Goal: Transaction & Acquisition: Purchase product/service

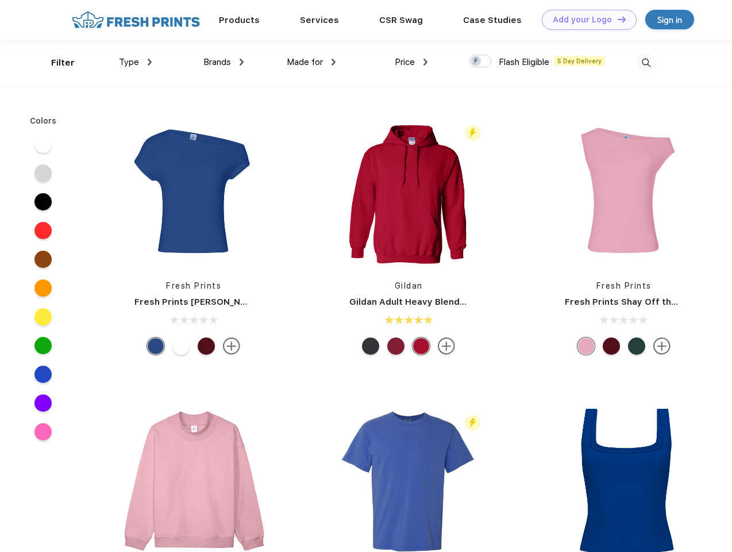
scroll to position [1, 0]
click at [585, 20] on link "Add your Logo Design Tool" at bounding box center [589, 20] width 95 height 20
click at [0, 0] on div "Design Tool" at bounding box center [0, 0] width 0 height 0
click at [617, 19] on link "Add your Logo Design Tool" at bounding box center [589, 20] width 95 height 20
click at [55, 63] on div "Filter" at bounding box center [63, 62] width 24 height 13
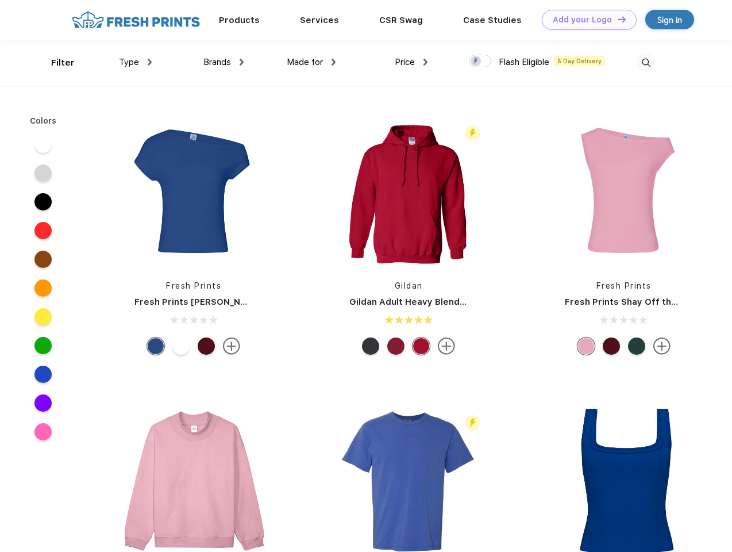
click at [136, 62] on span "Type" at bounding box center [129, 62] width 20 height 10
click at [224, 62] on span "Brands" at bounding box center [217, 62] width 28 height 10
click at [312, 62] on span "Made for" at bounding box center [305, 62] width 36 height 10
click at [412, 62] on span "Price" at bounding box center [405, 62] width 20 height 10
click at [481, 62] on div at bounding box center [480, 61] width 22 height 13
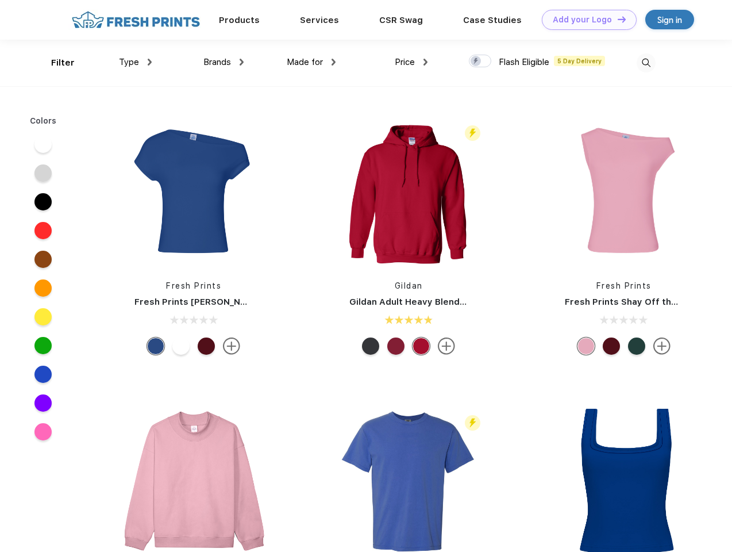
click at [476, 62] on input "checkbox" at bounding box center [472, 57] width 7 height 7
click at [646, 63] on img at bounding box center [646, 62] width 19 height 19
